Goal: Navigation & Orientation: Find specific page/section

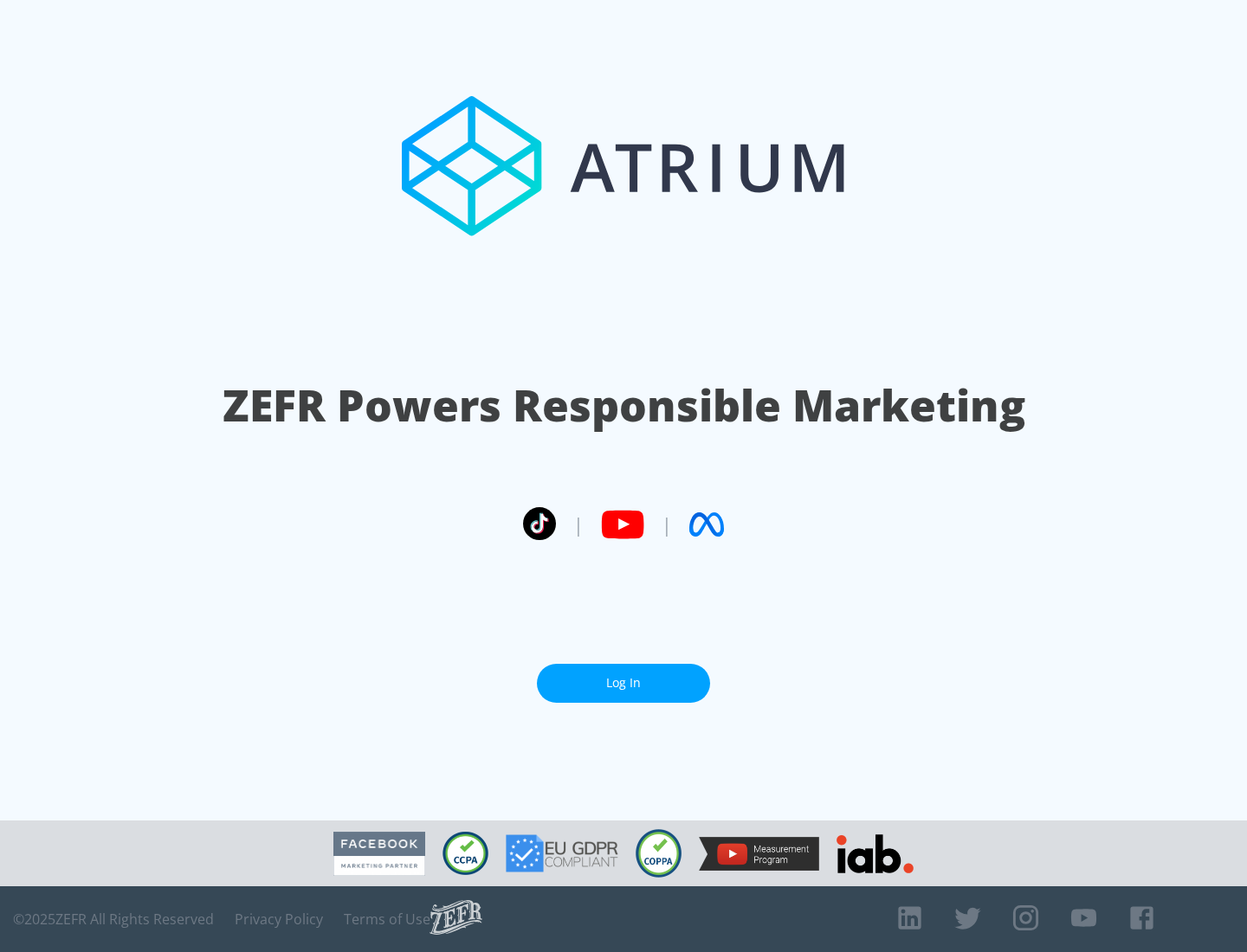
click at [624, 683] on link "Log In" at bounding box center [624, 684] width 173 height 39
